Goal: Task Accomplishment & Management: Complete application form

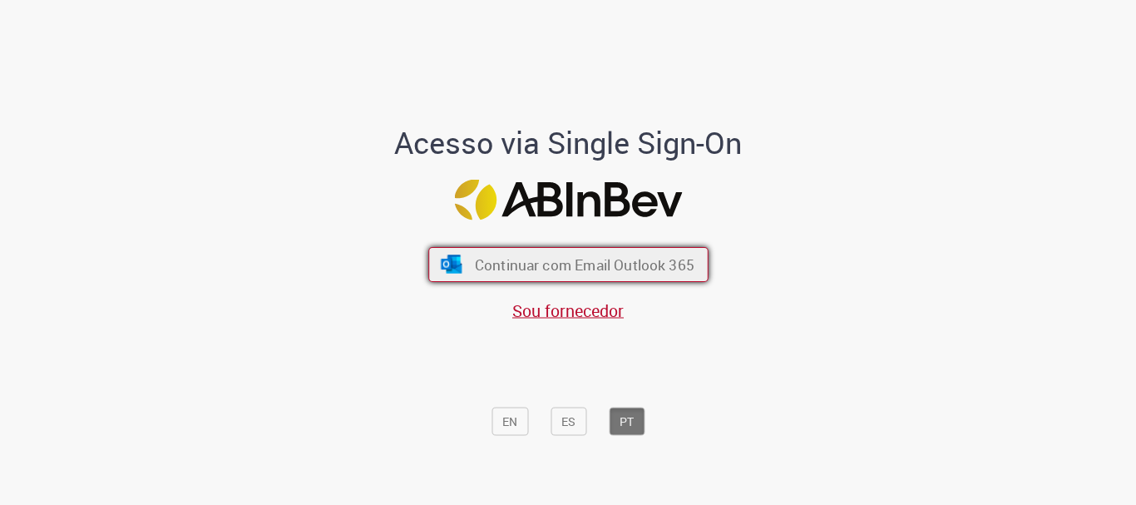
click at [574, 259] on span "Continuar com Email Outlook 365" at bounding box center [583, 264] width 219 height 19
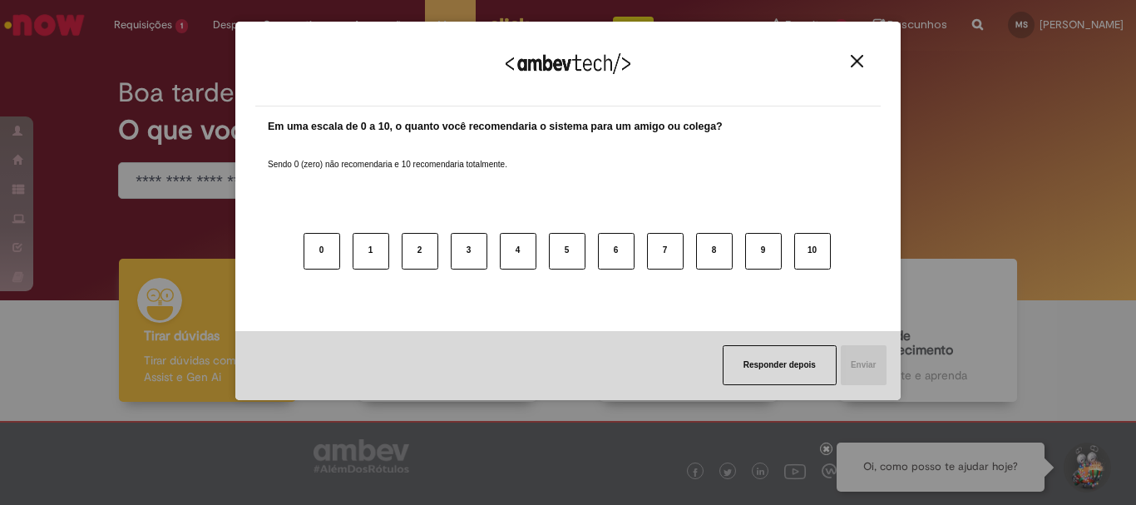
click at [856, 58] on img "Close" at bounding box center [856, 61] width 12 height 12
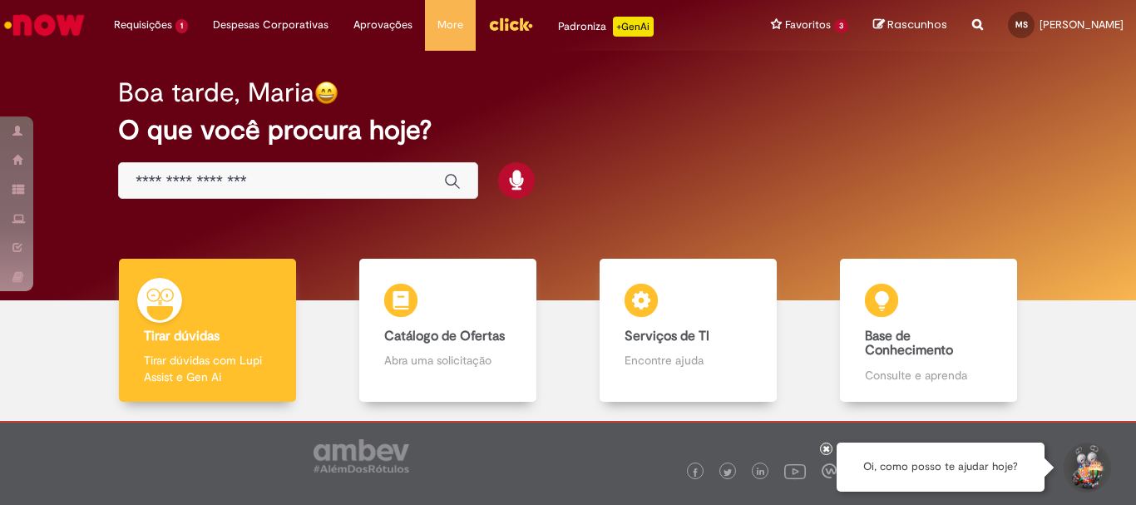
click at [206, 183] on input "Basta digitar aqui" at bounding box center [282, 181] width 292 height 19
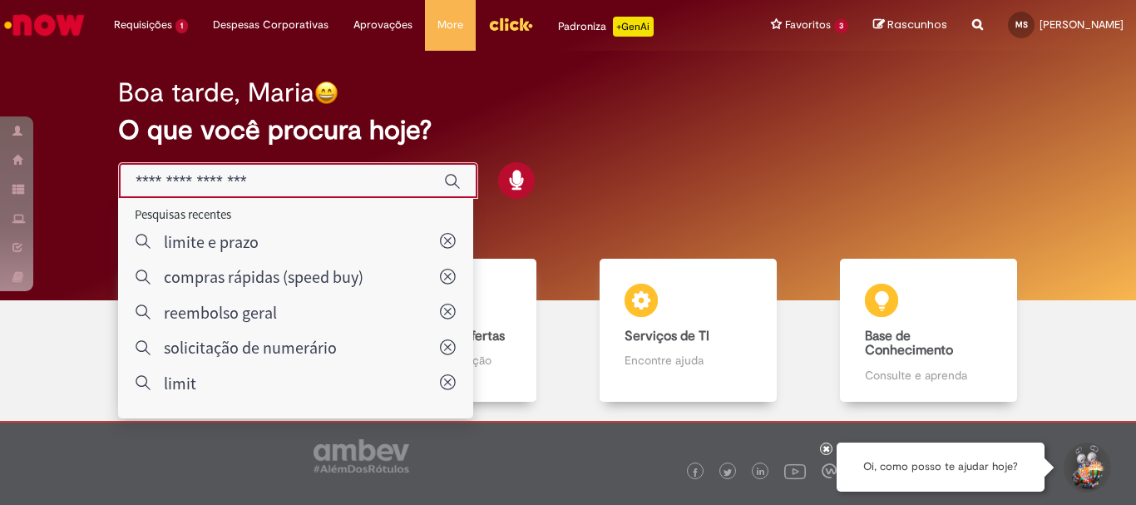
click at [766, 106] on div "Boa tarde, Maria" at bounding box center [567, 92] width 899 height 29
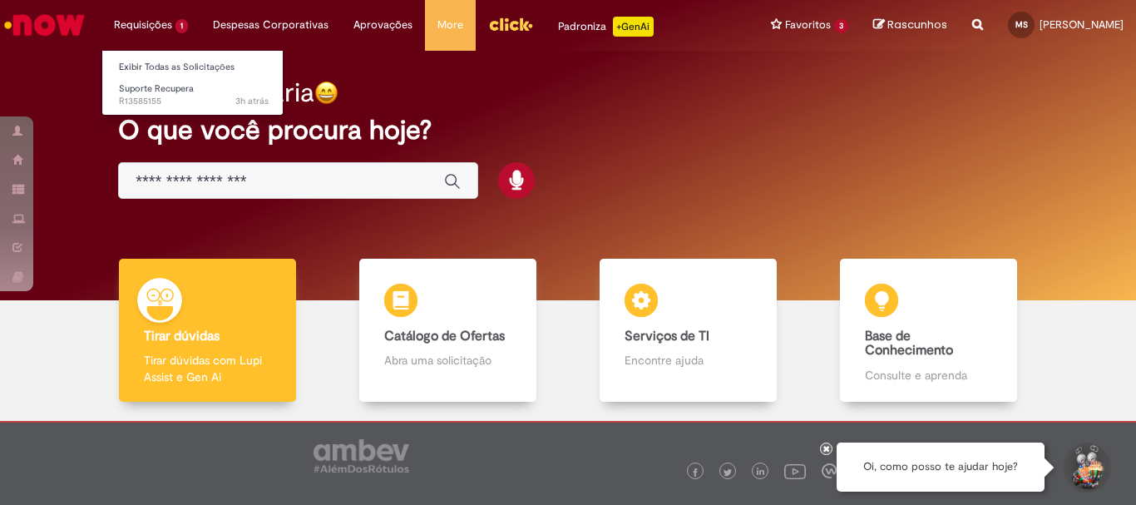
click at [150, 31] on li "Requisições 1 Exibir Todas as Solicitações Suporte Recupera 3h atrás 3 horas at…" at bounding box center [150, 25] width 99 height 50
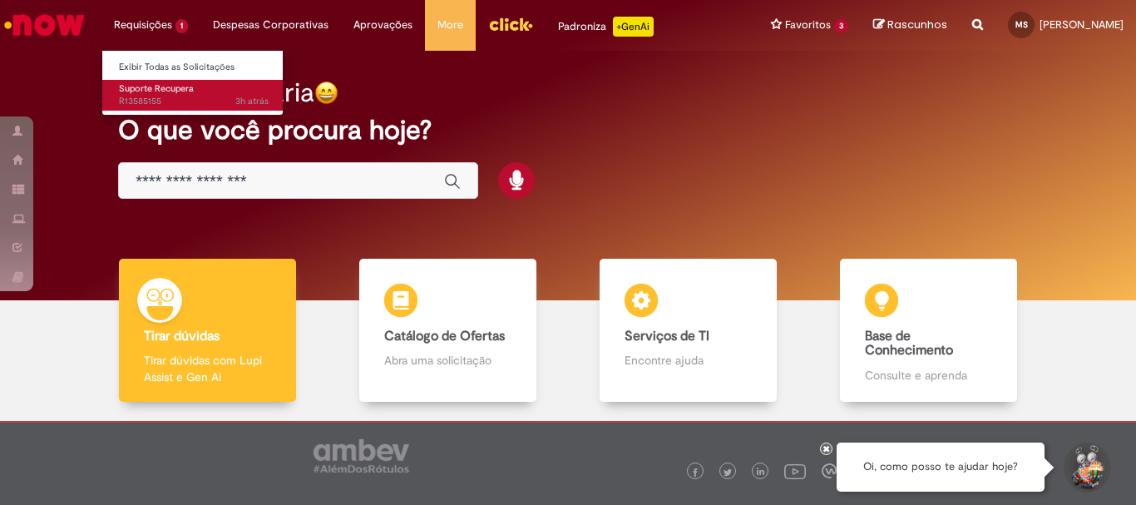
click at [156, 89] on span "Suporte Recupera" at bounding box center [156, 88] width 75 height 12
